Goal: Information Seeking & Learning: Learn about a topic

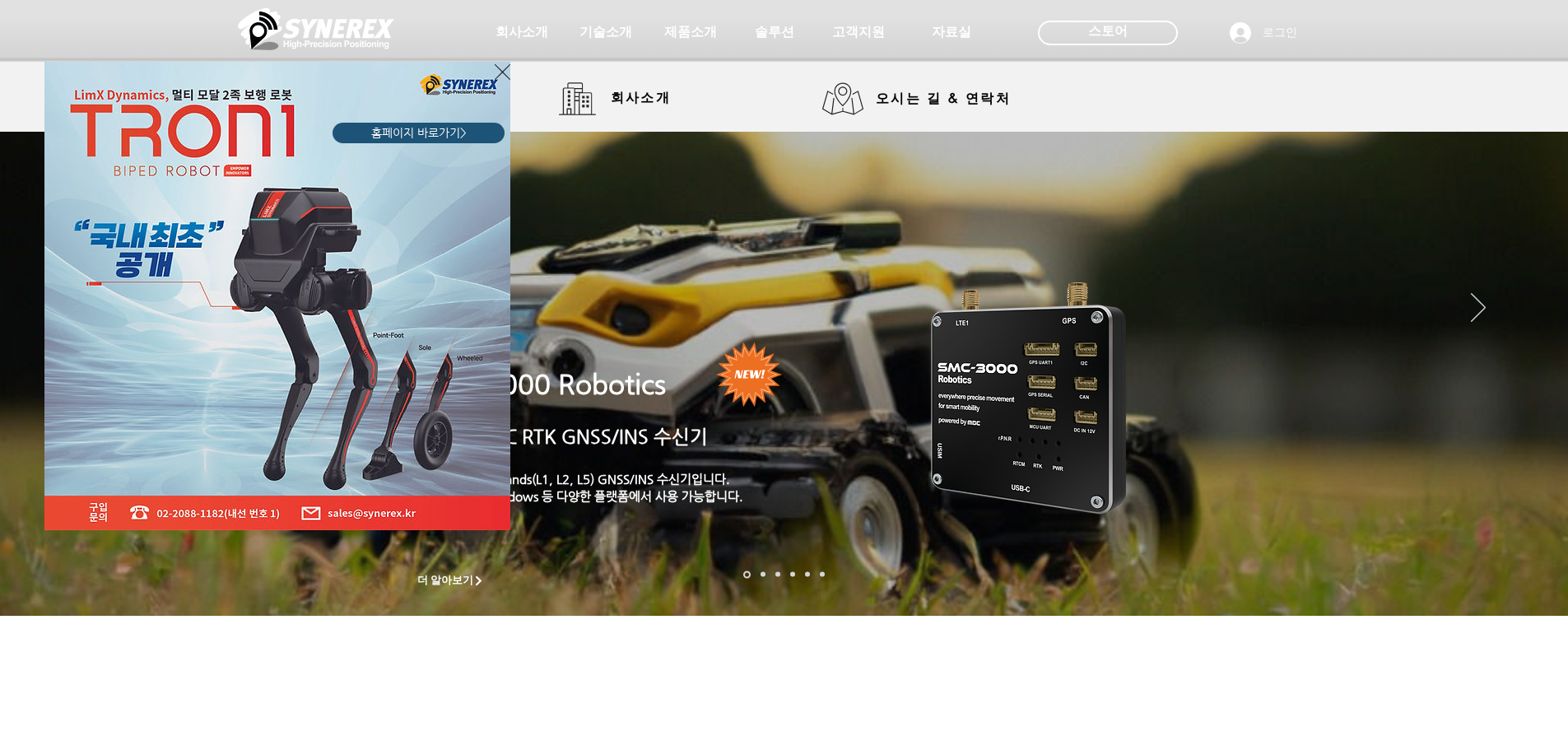
click at [619, 101] on div "LimX Dinamics" at bounding box center [784, 375] width 1568 height 750
click at [519, 37] on div "LimX Dinamics" at bounding box center [784, 375] width 1568 height 750
click at [500, 70] on icon "사이트로 돌아가기" at bounding box center [502, 72] width 16 height 16
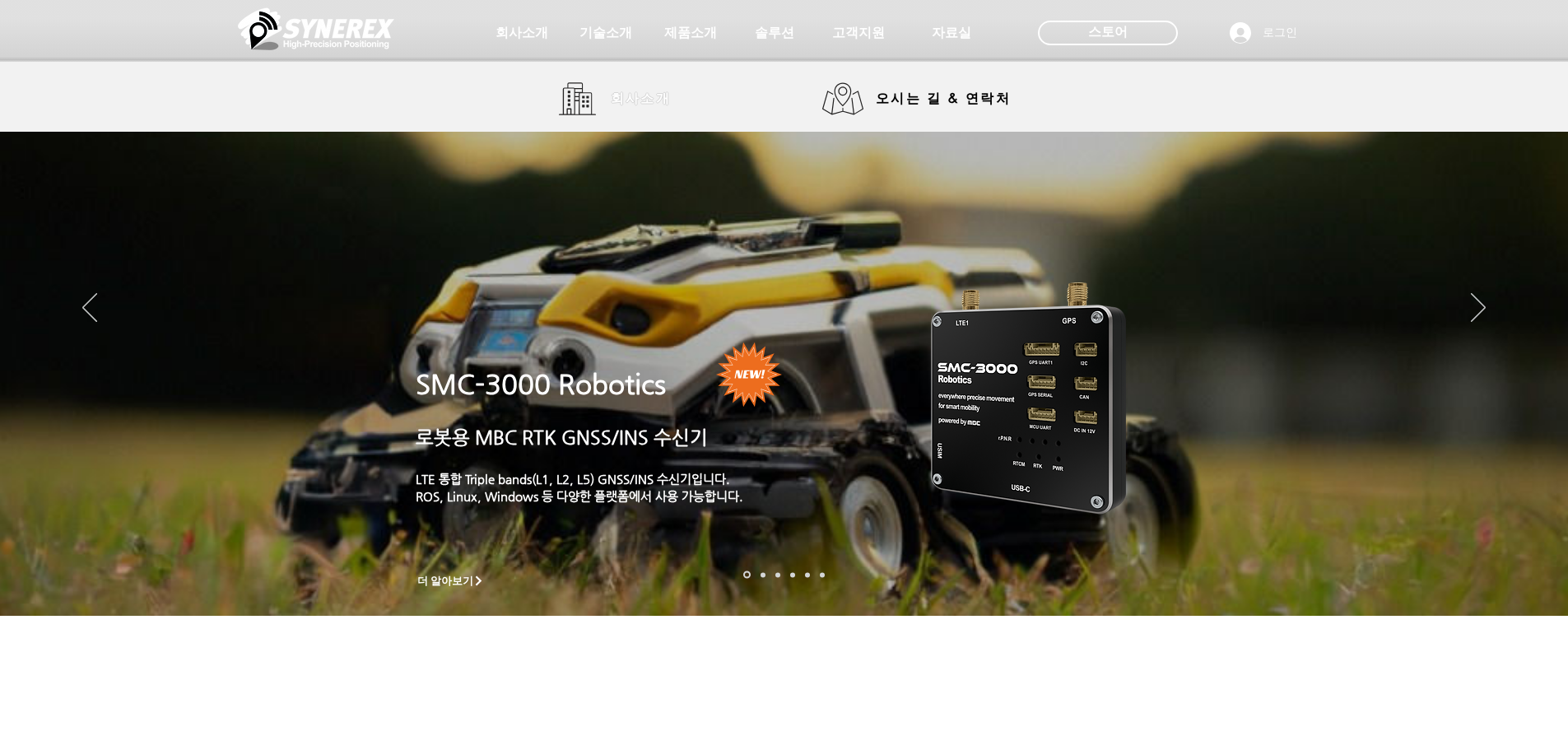
click at [633, 107] on span "회사소개" at bounding box center [641, 99] width 61 height 17
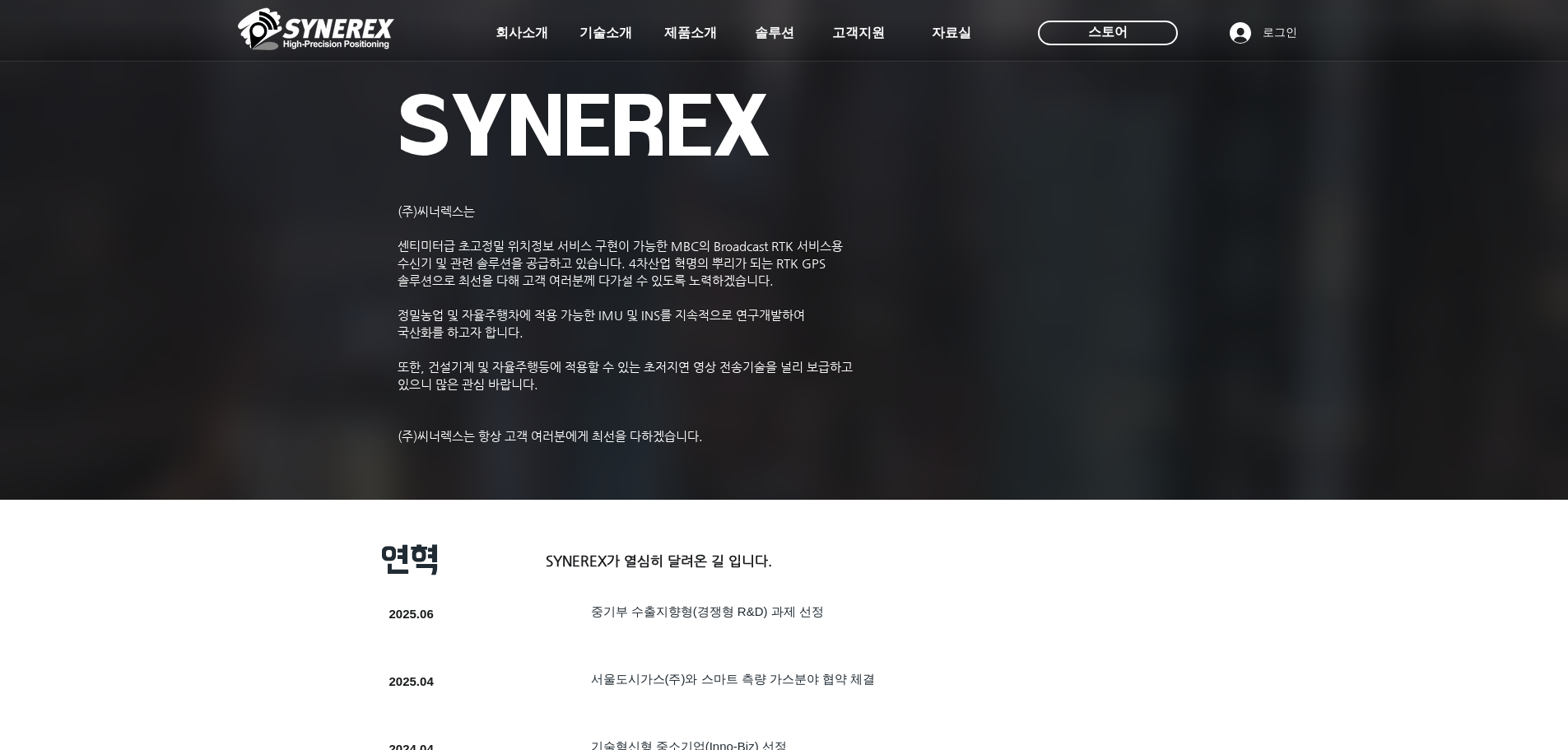
click at [1531, 267] on img at bounding box center [784, 244] width 1568 height 511
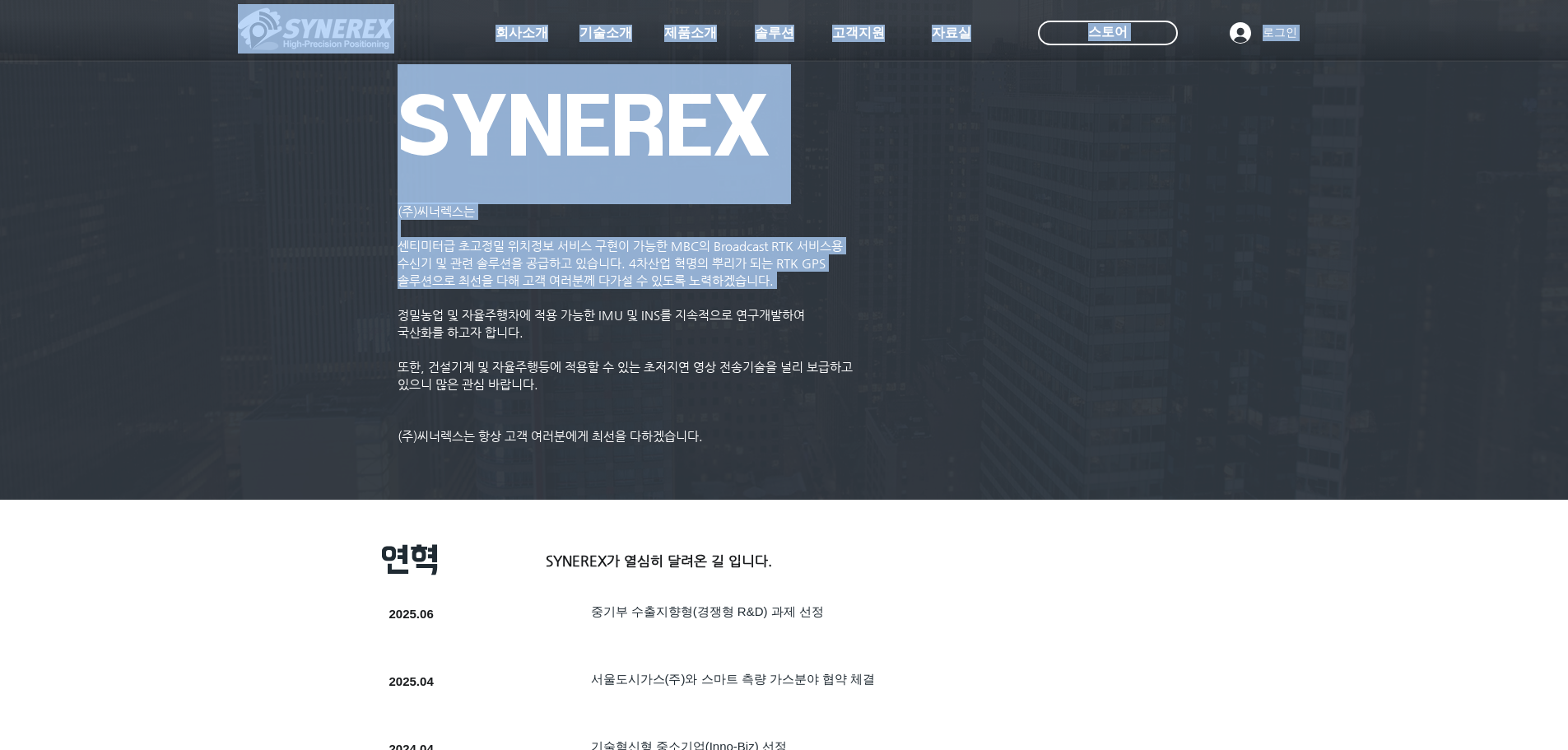
drag, startPoint x: 405, startPoint y: 248, endPoint x: 632, endPoint y: 297, distance: 232.2
click at [632, 297] on p "​" at bounding box center [633, 297] width 469 height 17
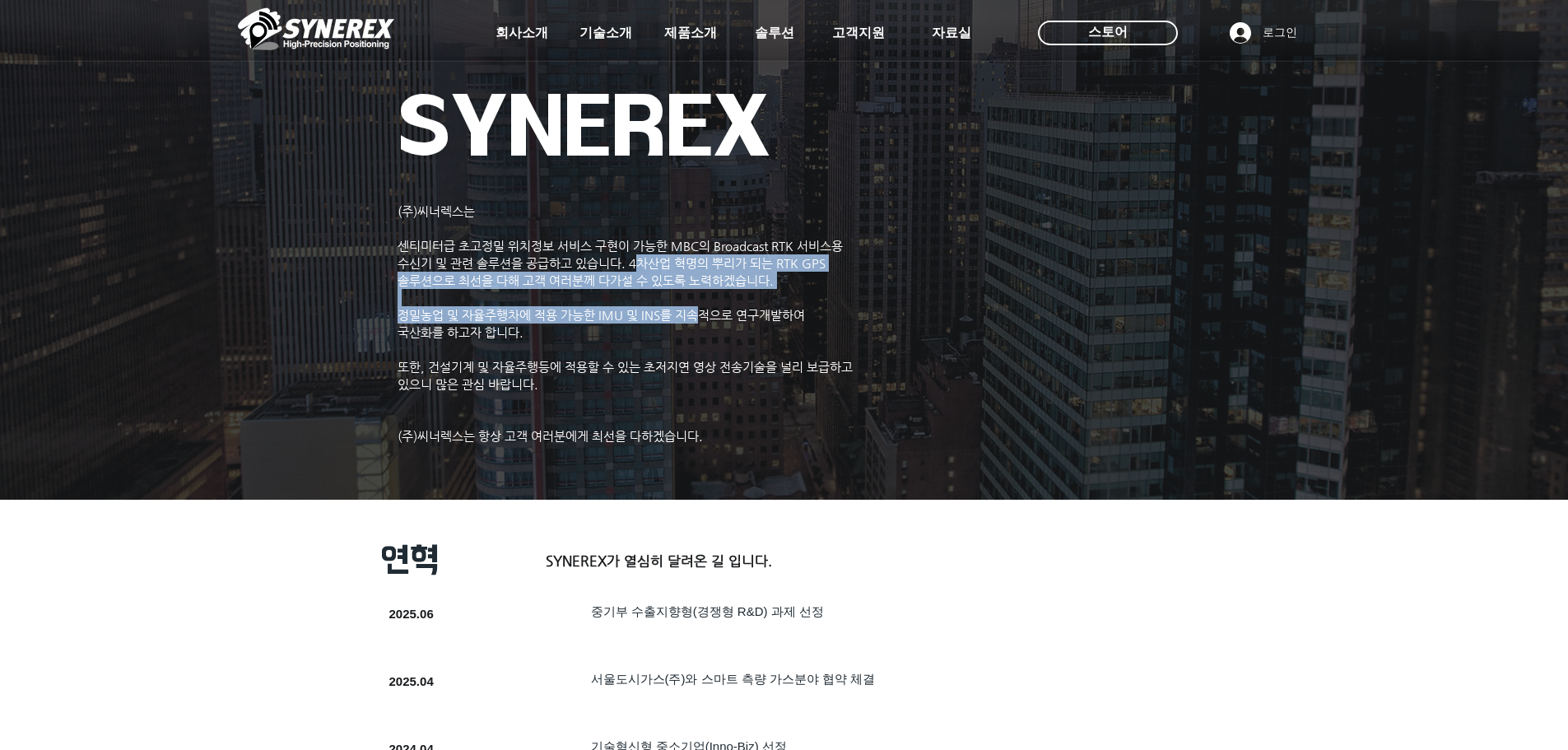
drag, startPoint x: 638, startPoint y: 266, endPoint x: 703, endPoint y: 315, distance: 81.4
click at [703, 315] on div "(주)씨너렉스는 ​ 센티미터급 초고정밀 위치정보 서비스 구현이 가능한 MBC의 Broadcast RTK 서비스용 수신기 및 관련 솔루션을 공급…" at bounding box center [633, 323] width 469 height 242
click at [703, 317] on span "정밀농업 및 자율주행차에 적용 가능한 IMU 및 INS를 지속적으로 연구개발하여" at bounding box center [602, 315] width 408 height 14
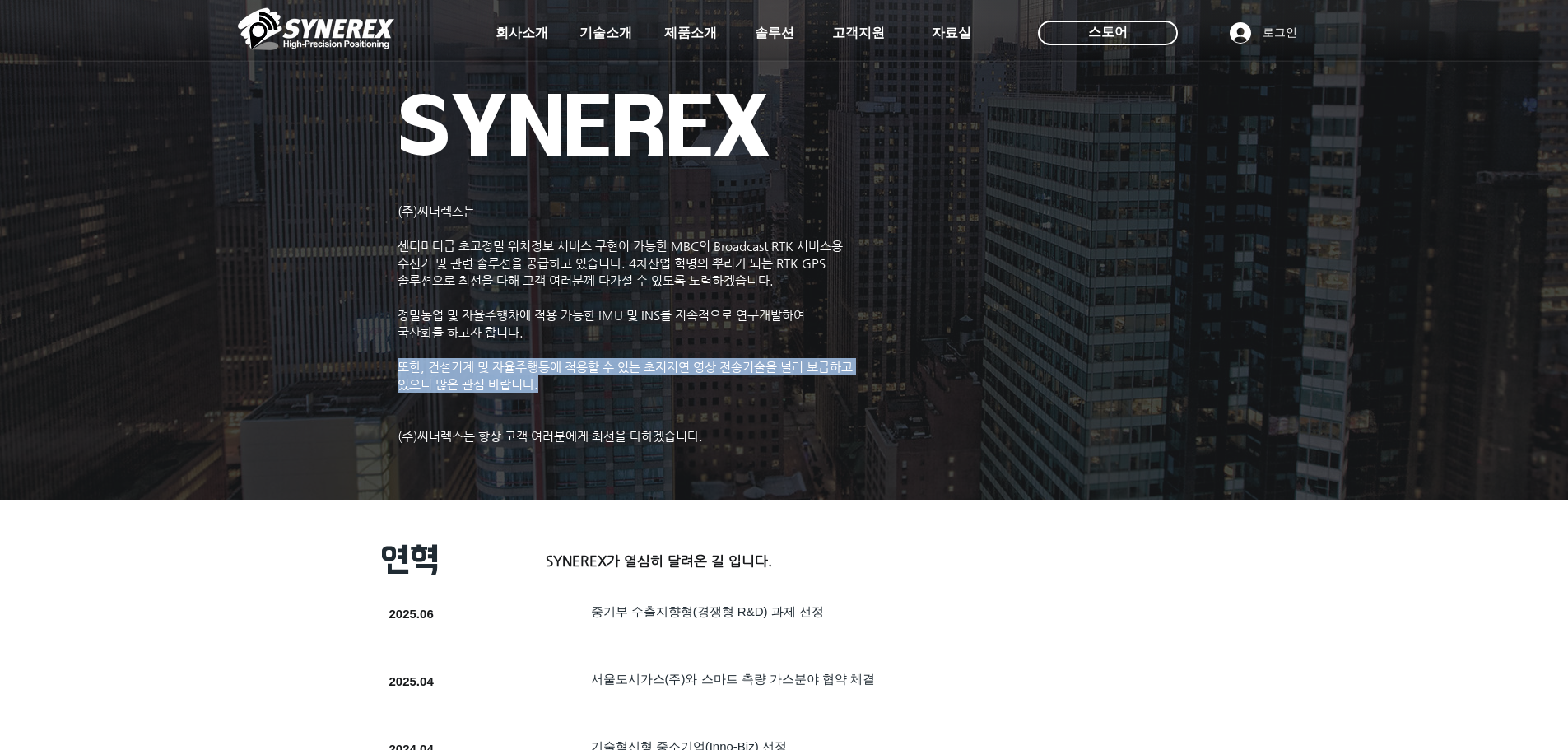
drag, startPoint x: 401, startPoint y: 367, endPoint x: 599, endPoint y: 384, distance: 198.7
click at [591, 384] on p "​또한, 건설기계 및 자율주행등에 적용할 수 있는 초저지연 영상 전송기술을 널리 보급하고 있으니 많은 관심 바랍니다." at bounding box center [633, 375] width 469 height 35
click at [614, 385] on p "​또한, 건설기계 및 자율주행등에 적용할 수 있는 초저지연 영상 전송기술을 널리 보급하고 있으니 많은 관심 바랍니다." at bounding box center [633, 375] width 469 height 35
